Goal: Complete application form: Complete application form

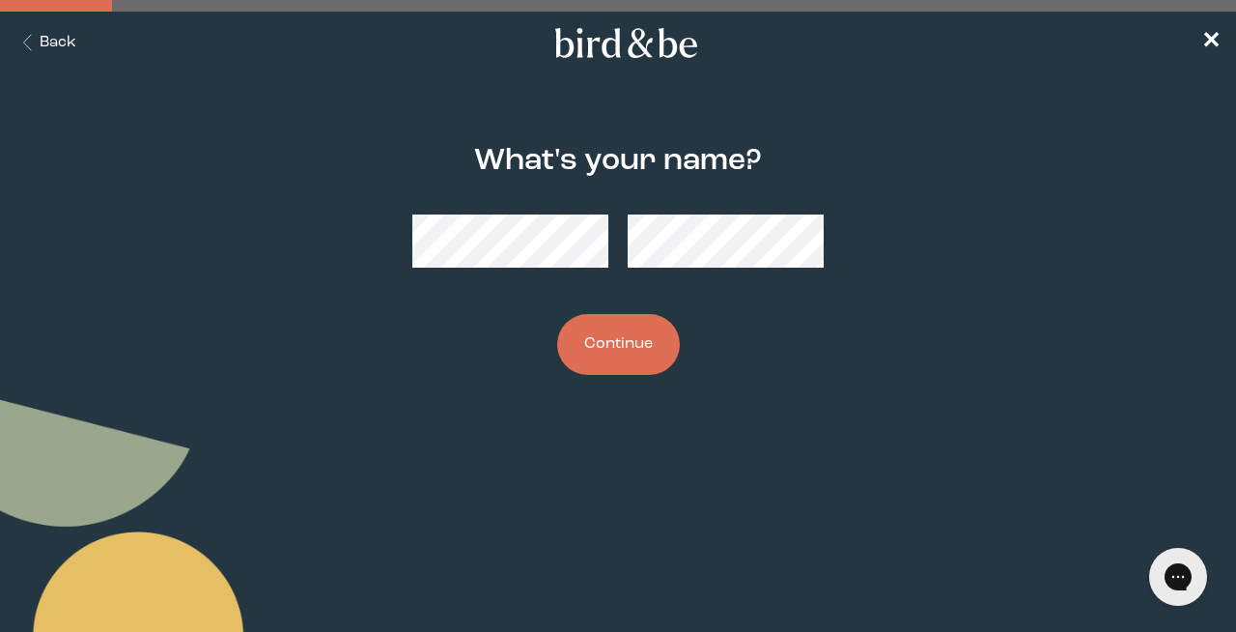
click at [624, 366] on button "Continue" at bounding box center [618, 344] width 123 height 61
click at [653, 328] on button "Continue" at bounding box center [618, 344] width 123 height 61
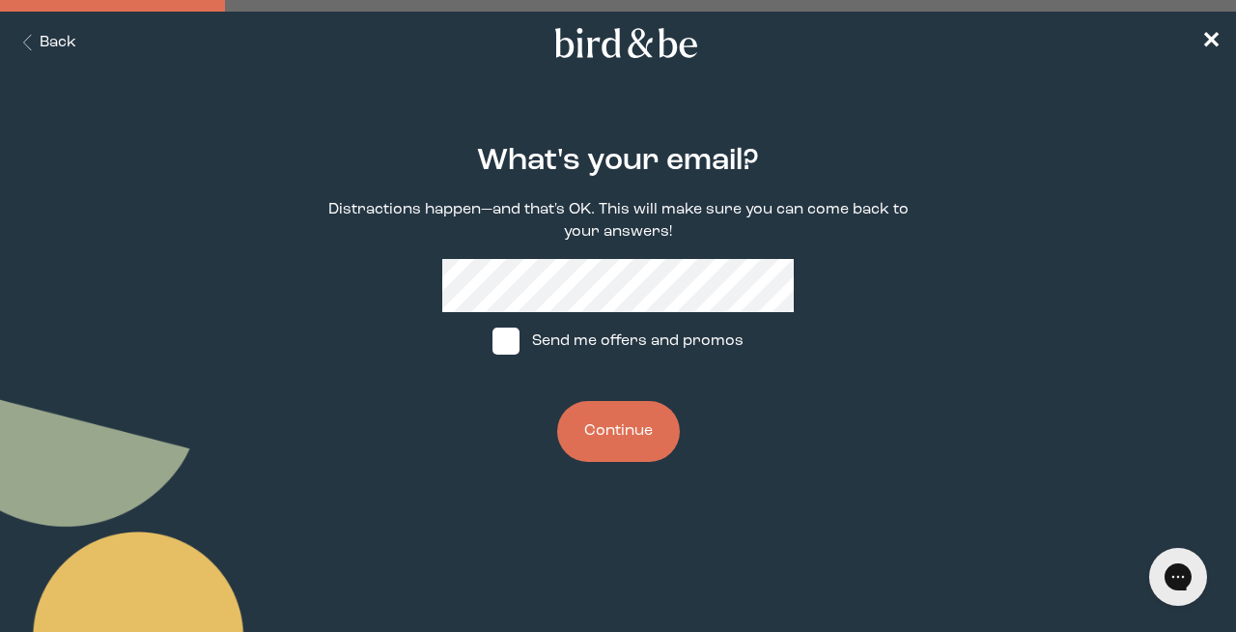
click at [616, 423] on button "Continue" at bounding box center [618, 431] width 123 height 61
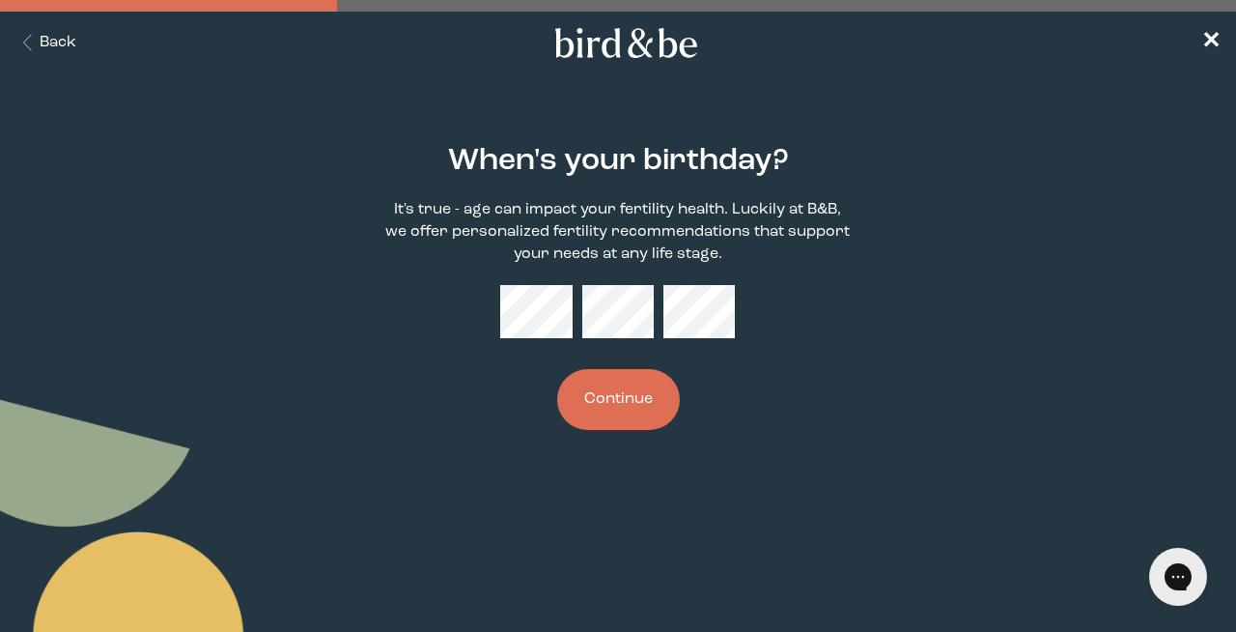
click at [598, 408] on button "Continue" at bounding box center [618, 399] width 123 height 61
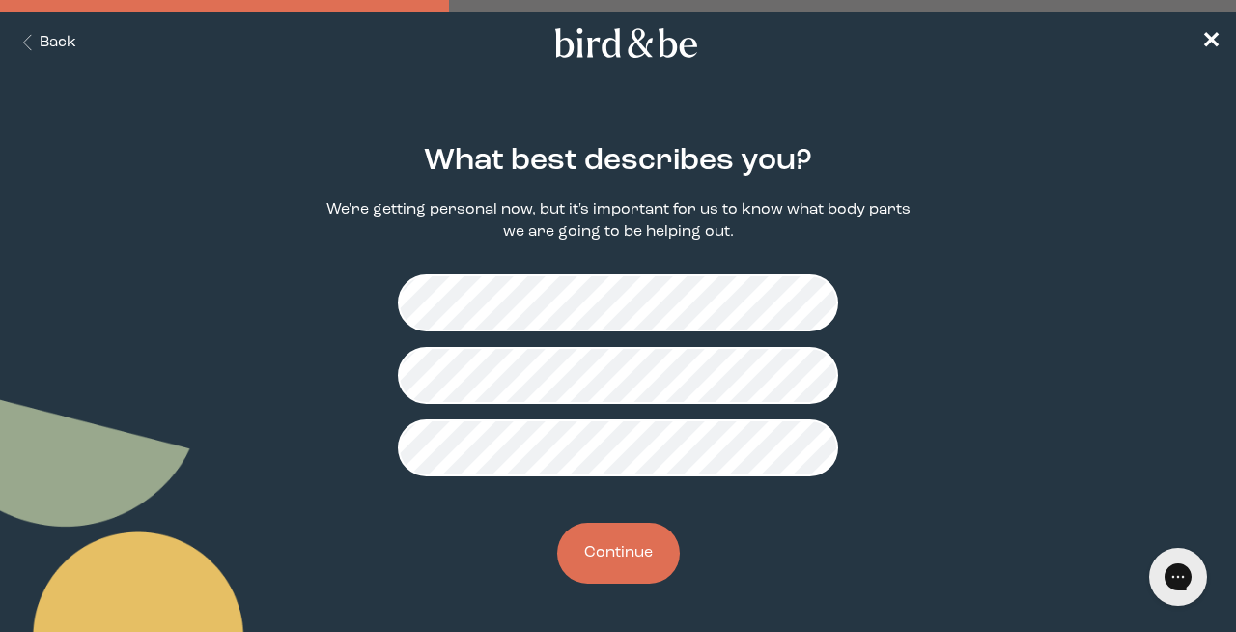
click at [636, 545] on button "Continue" at bounding box center [618, 552] width 123 height 61
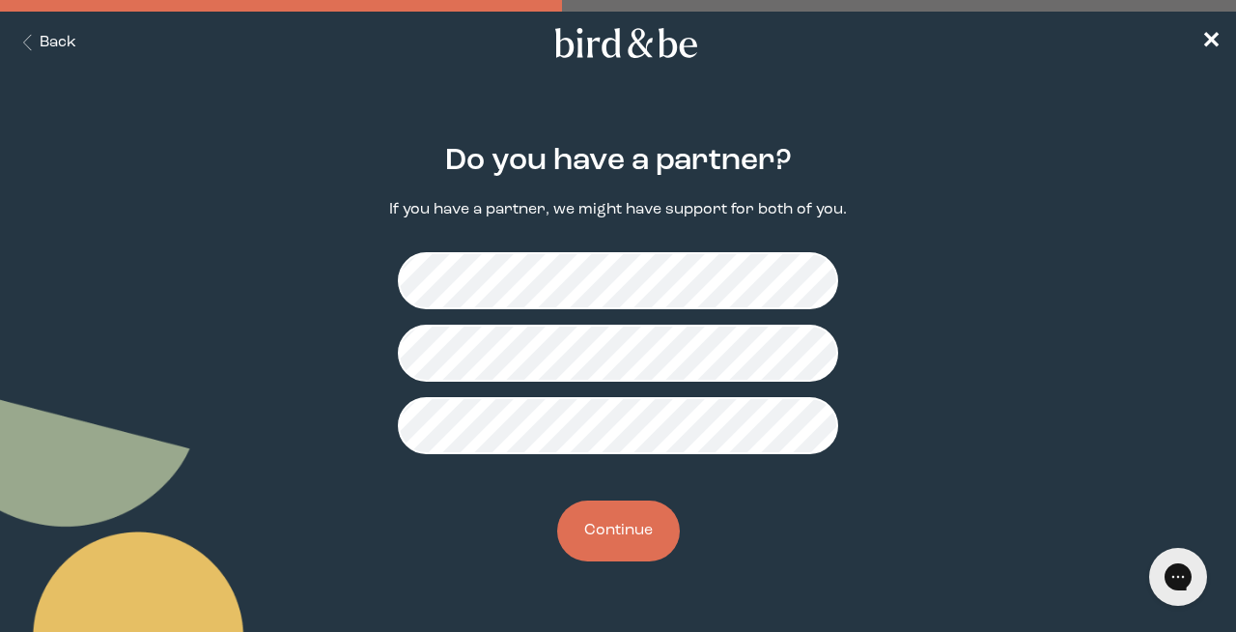
click at [620, 546] on button "Continue" at bounding box center [618, 530] width 123 height 61
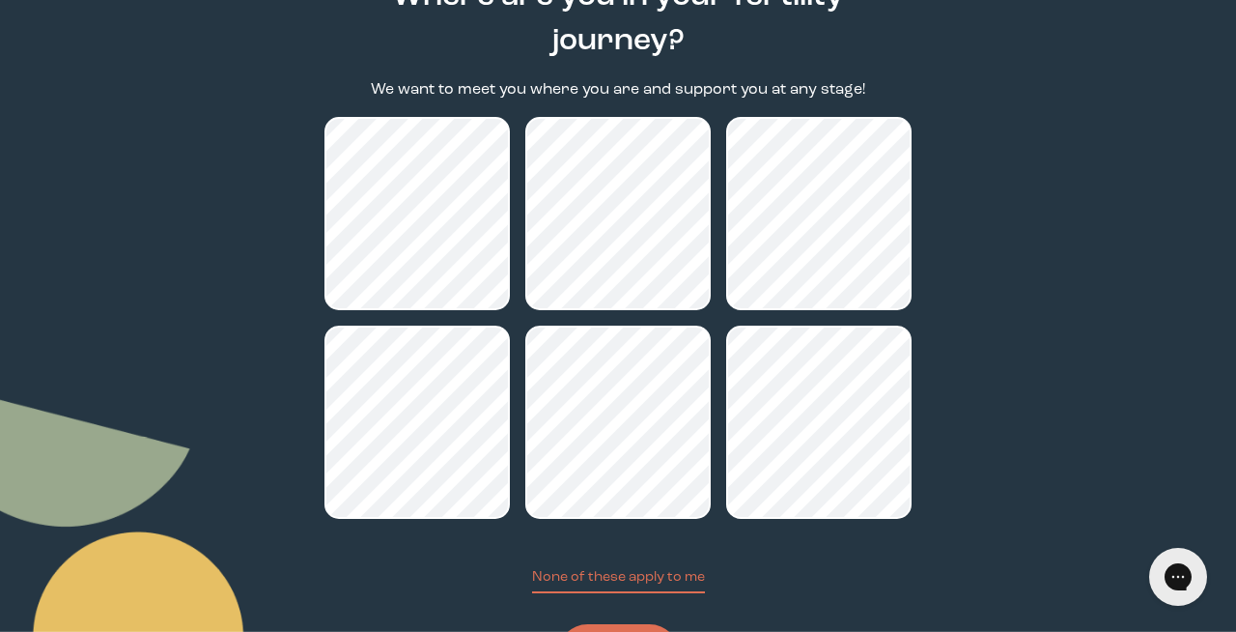
scroll to position [192, 0]
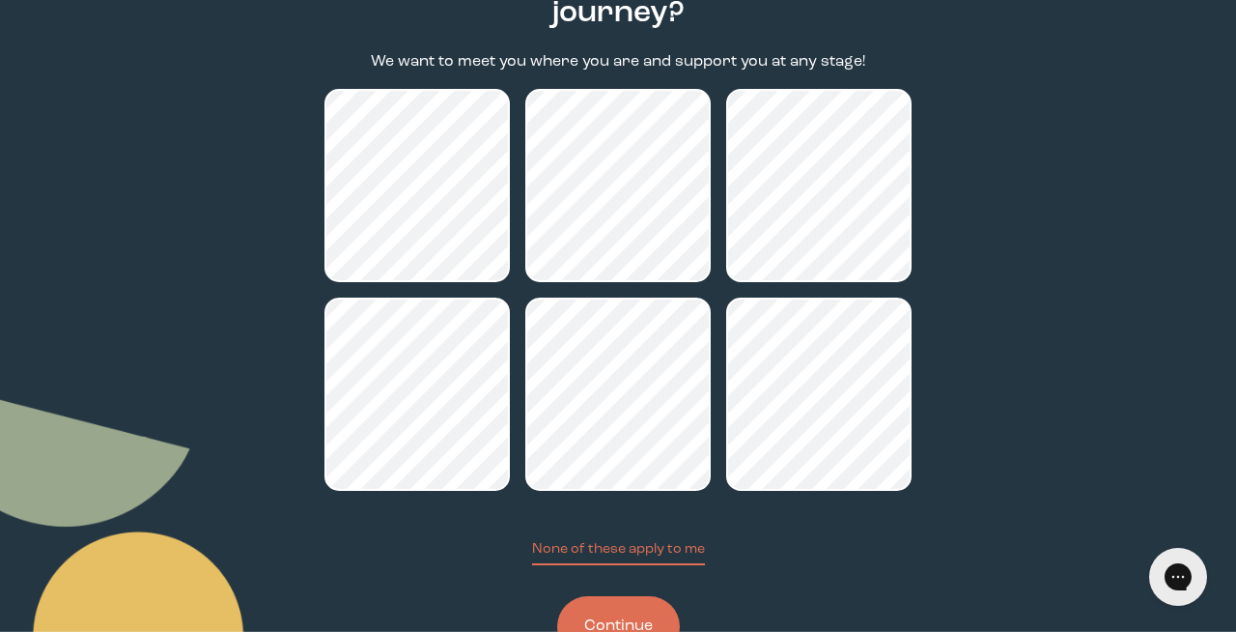
click at [611, 620] on button "Continue" at bounding box center [618, 626] width 123 height 61
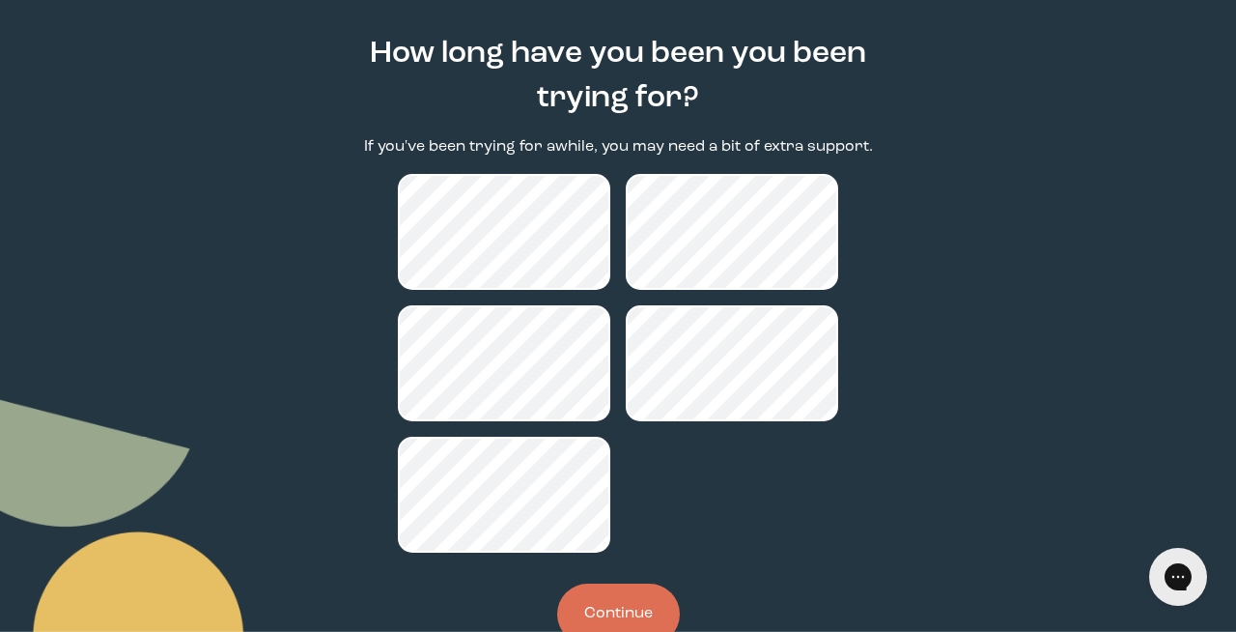
scroll to position [110, 0]
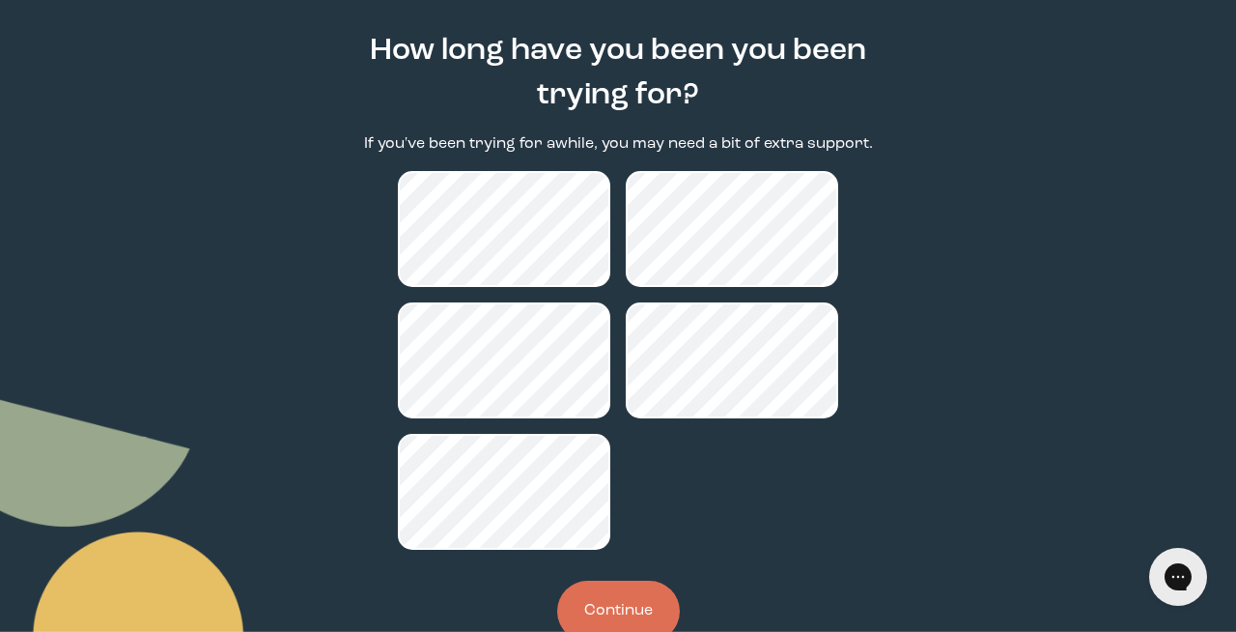
click at [622, 607] on button "Continue" at bounding box center [618, 610] width 123 height 61
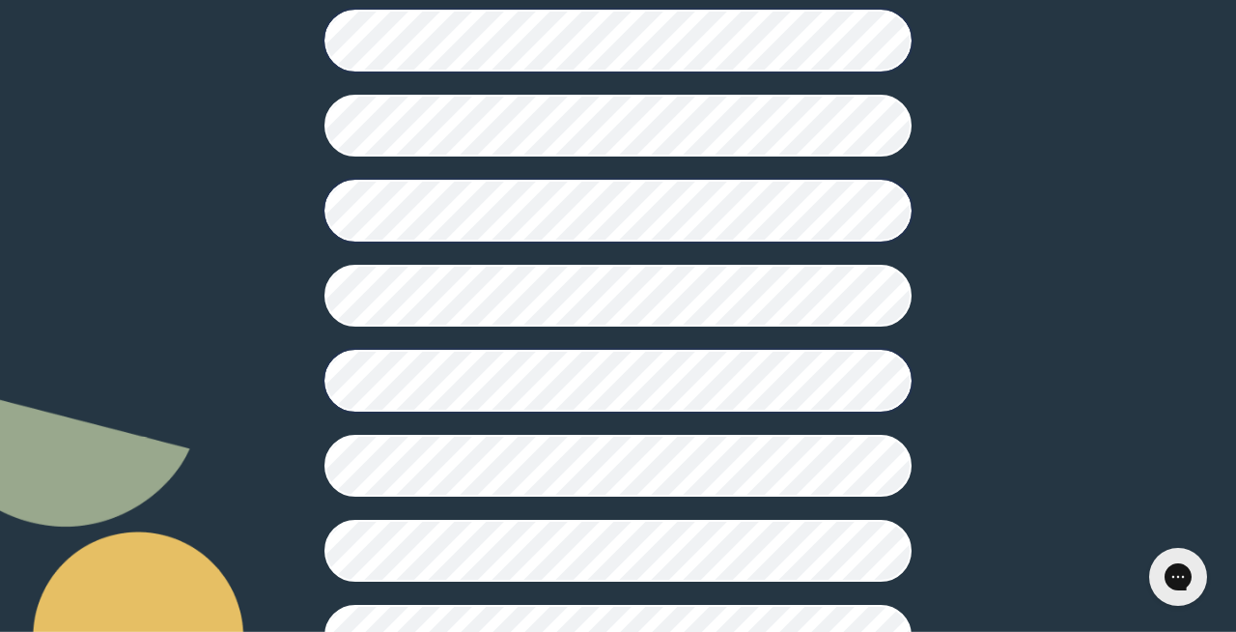
scroll to position [497, 0]
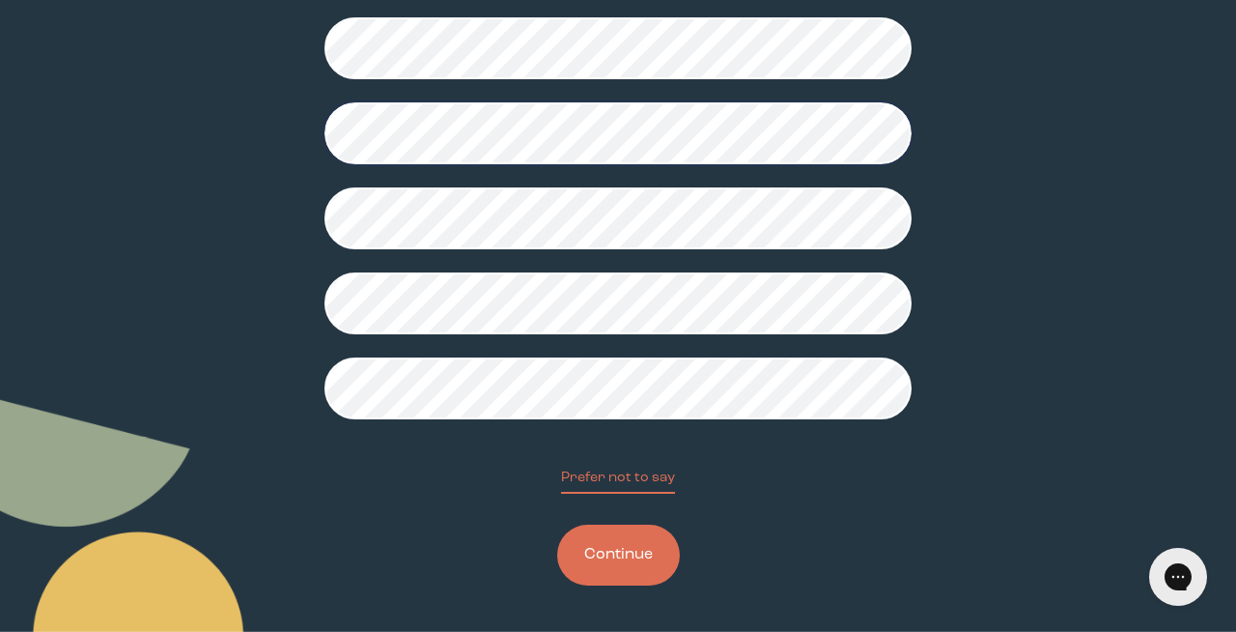
click at [640, 554] on button "Continue" at bounding box center [618, 554] width 123 height 61
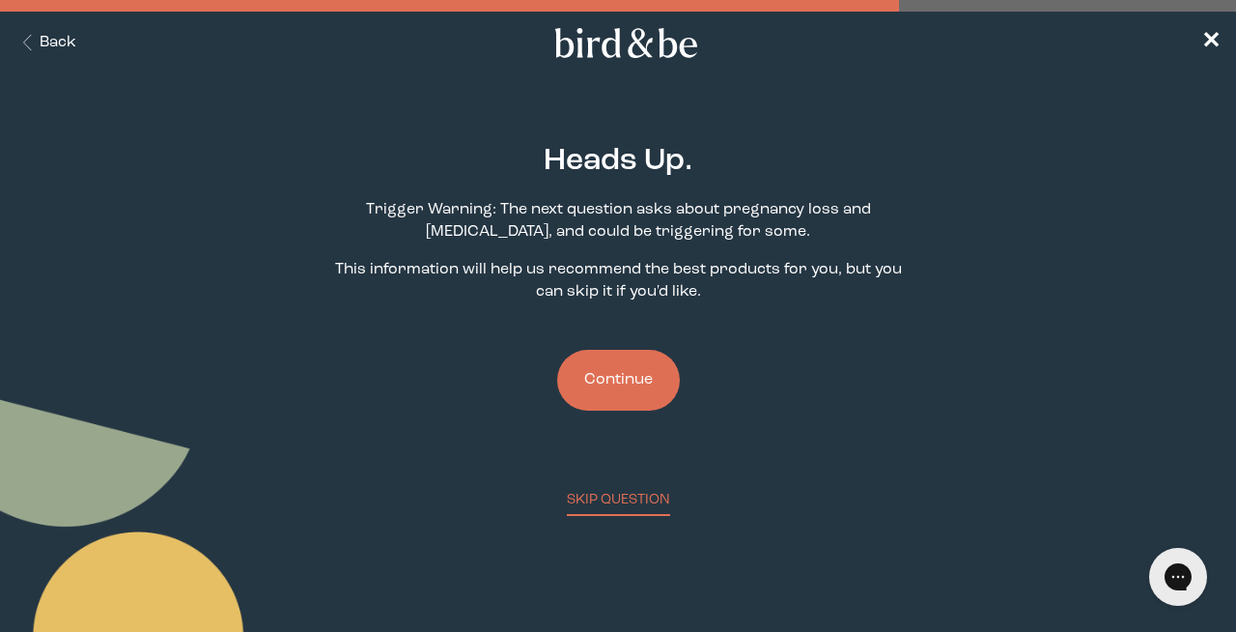
click at [636, 377] on button "Continue" at bounding box center [618, 380] width 123 height 61
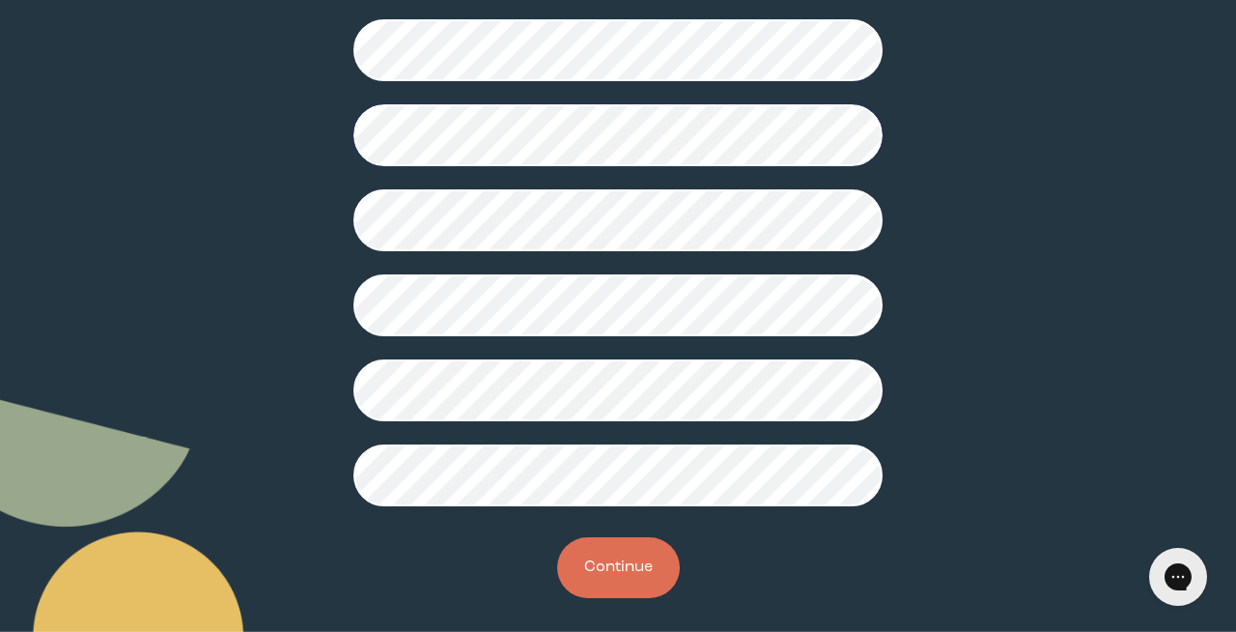
scroll to position [574, 0]
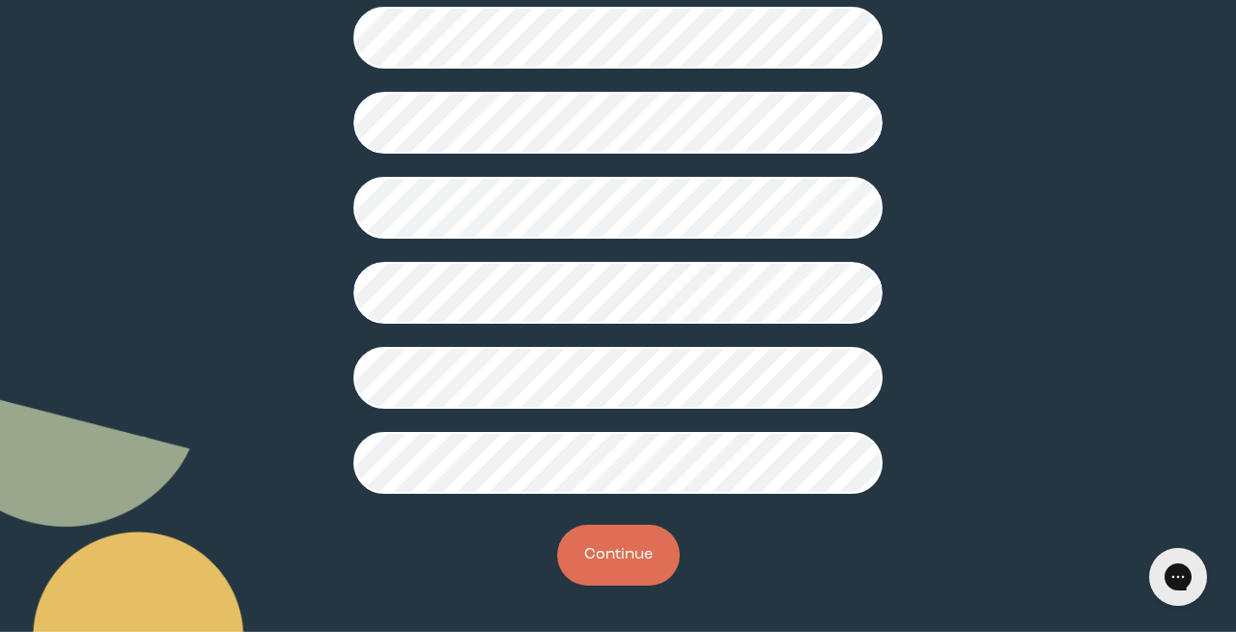
click at [609, 568] on button "Continue" at bounding box center [618, 554] width 123 height 61
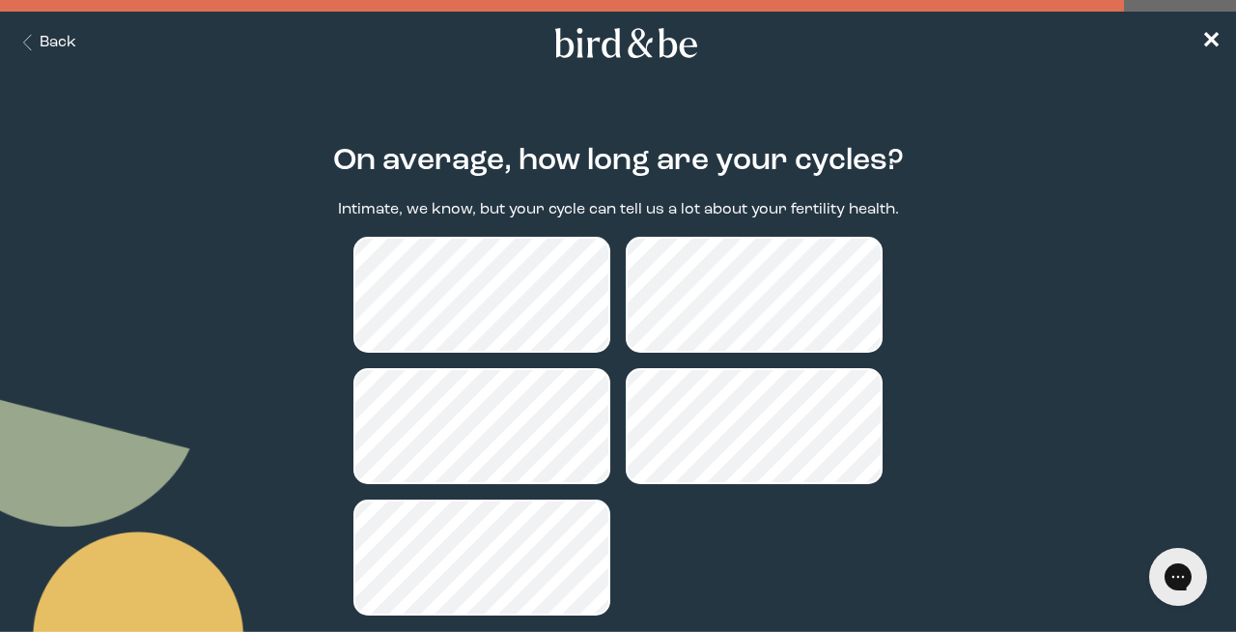
scroll to position [52, 0]
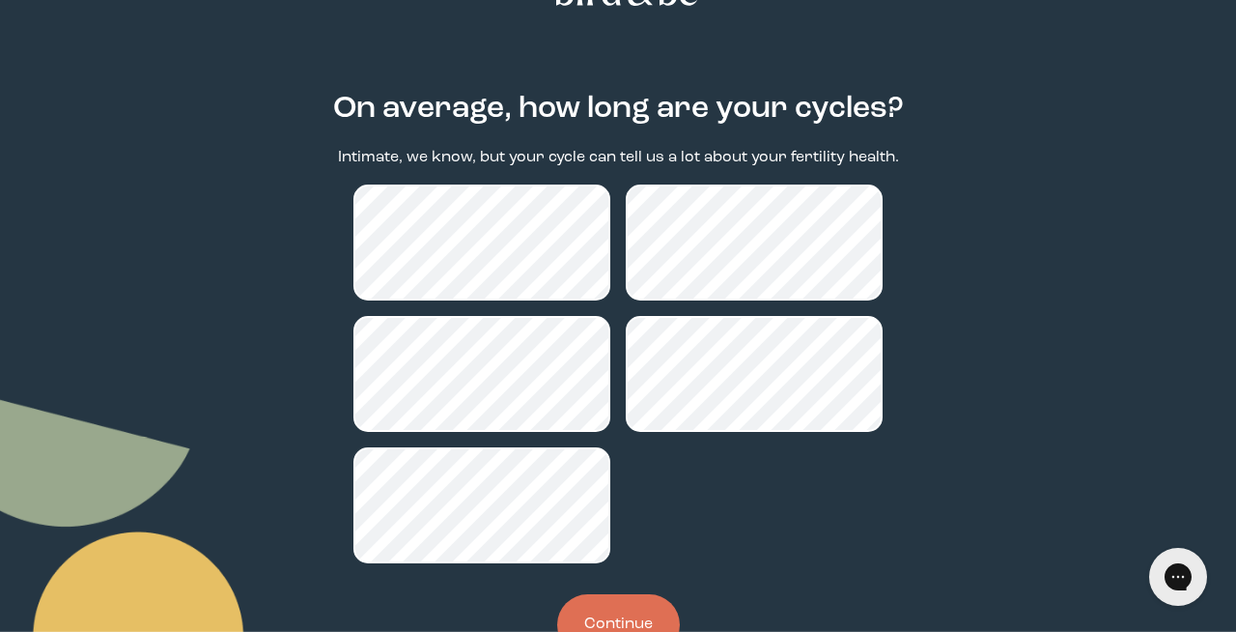
click at [634, 628] on button "Continue" at bounding box center [618, 624] width 123 height 61
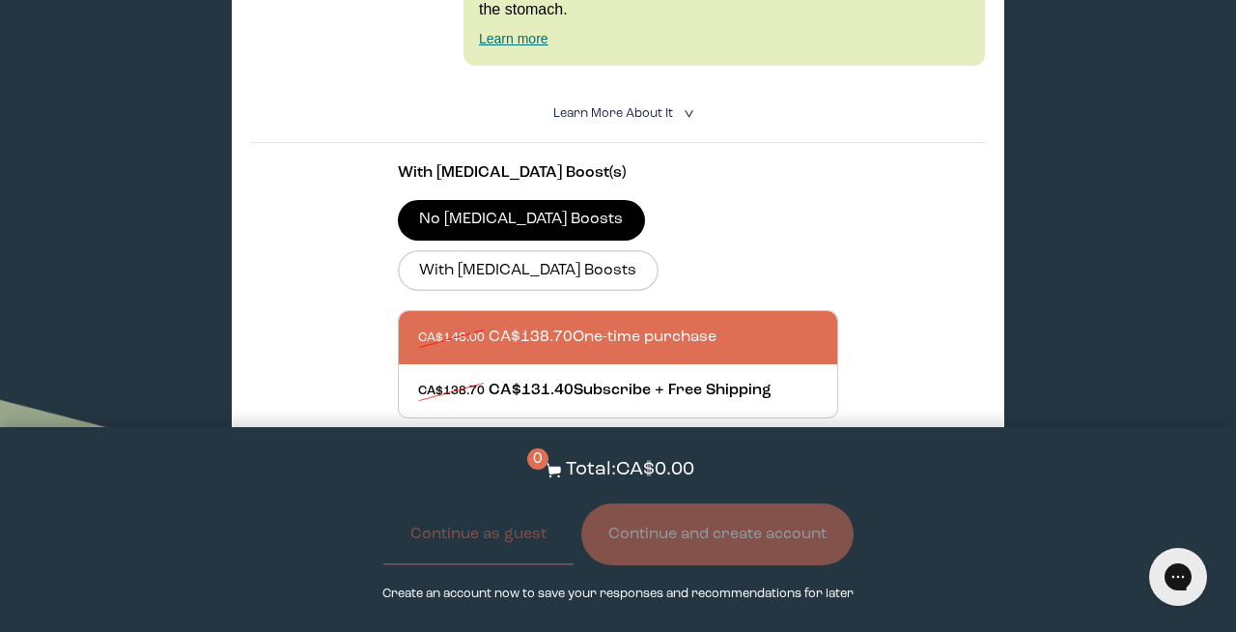
scroll to position [1625, 0]
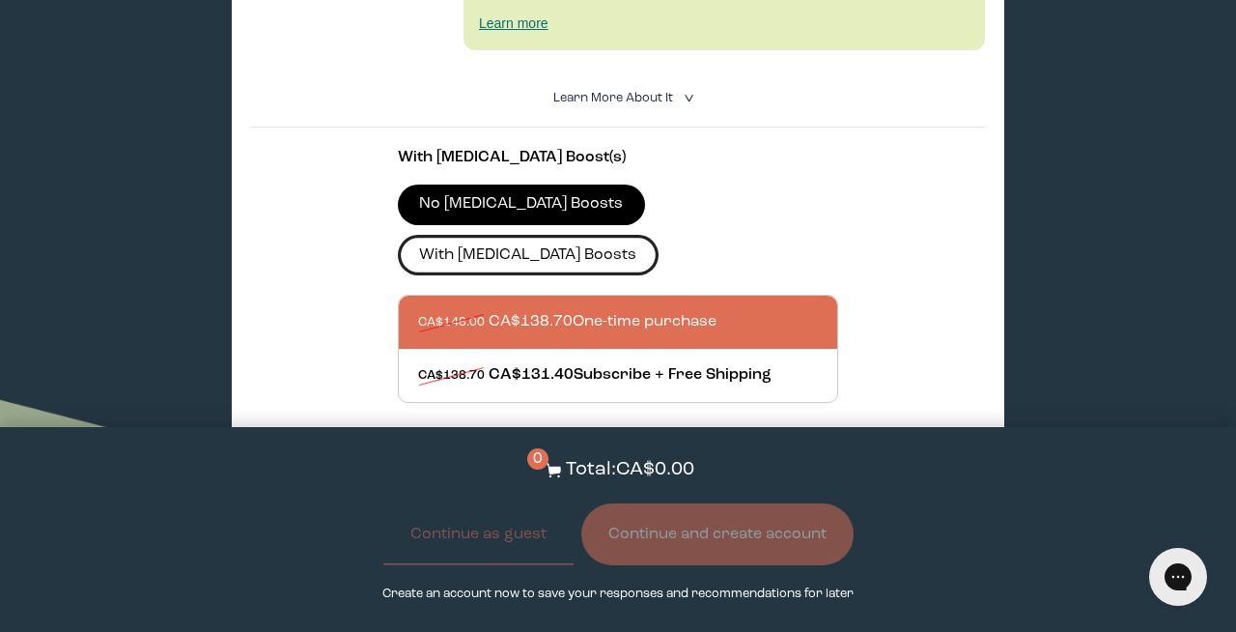
click at [659, 235] on label "With [MEDICAL_DATA] Boosts" at bounding box center [528, 255] width 261 height 41
click at [0, 0] on input "With [MEDICAL_DATA] Boosts" at bounding box center [0, 0] width 0 height 0
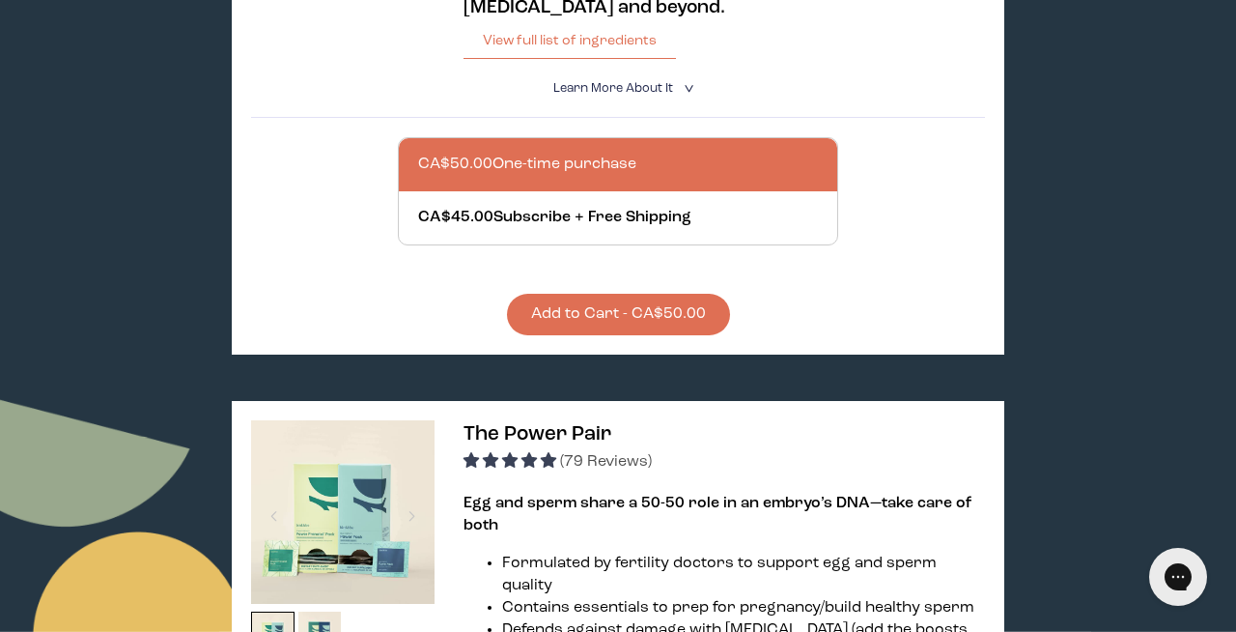
scroll to position [0, 0]
